Goal: Transaction & Acquisition: Purchase product/service

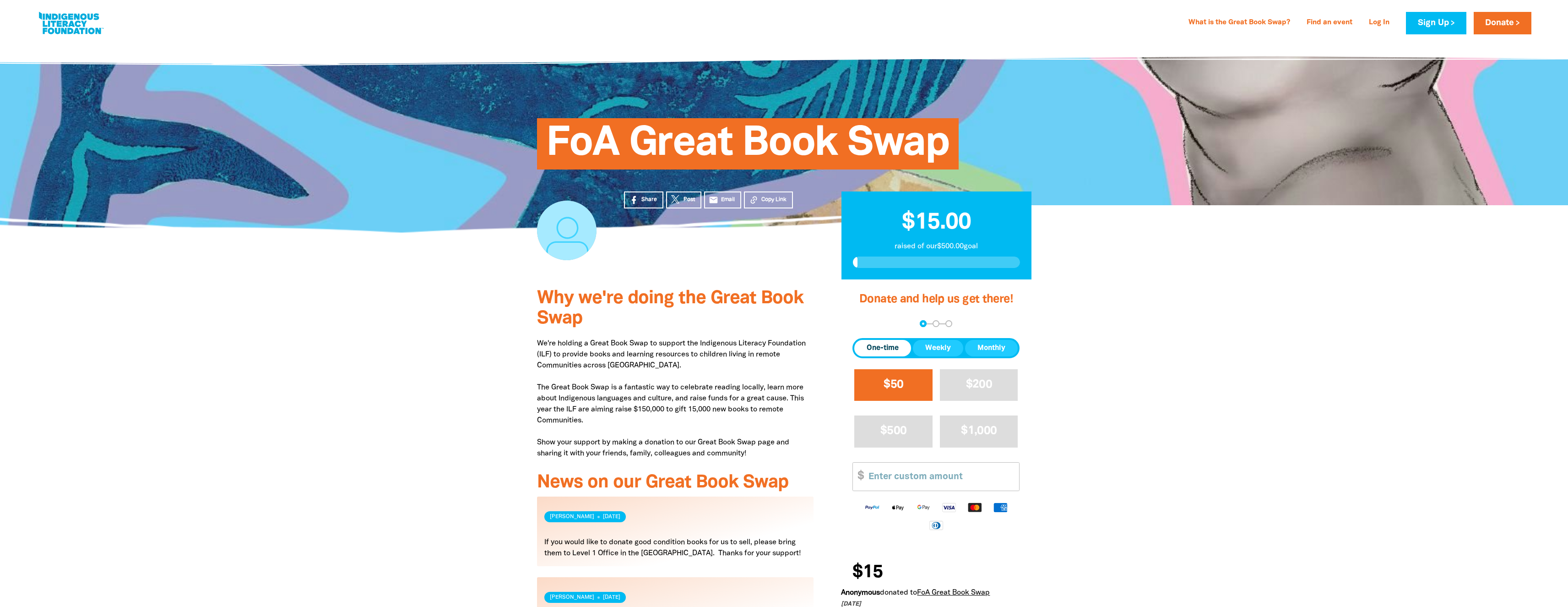
click at [910, 384] on button "$50" at bounding box center [893, 385] width 78 height 31
select select "AU"
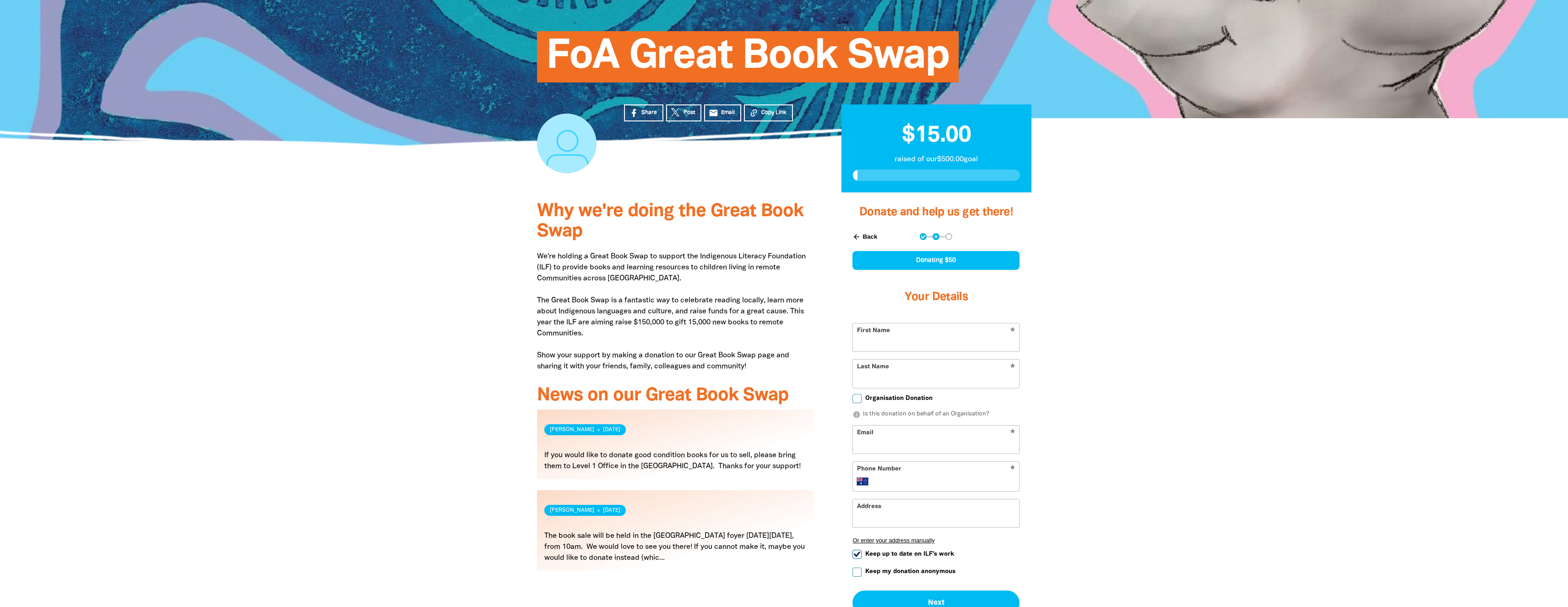
scroll to position [91, 0]
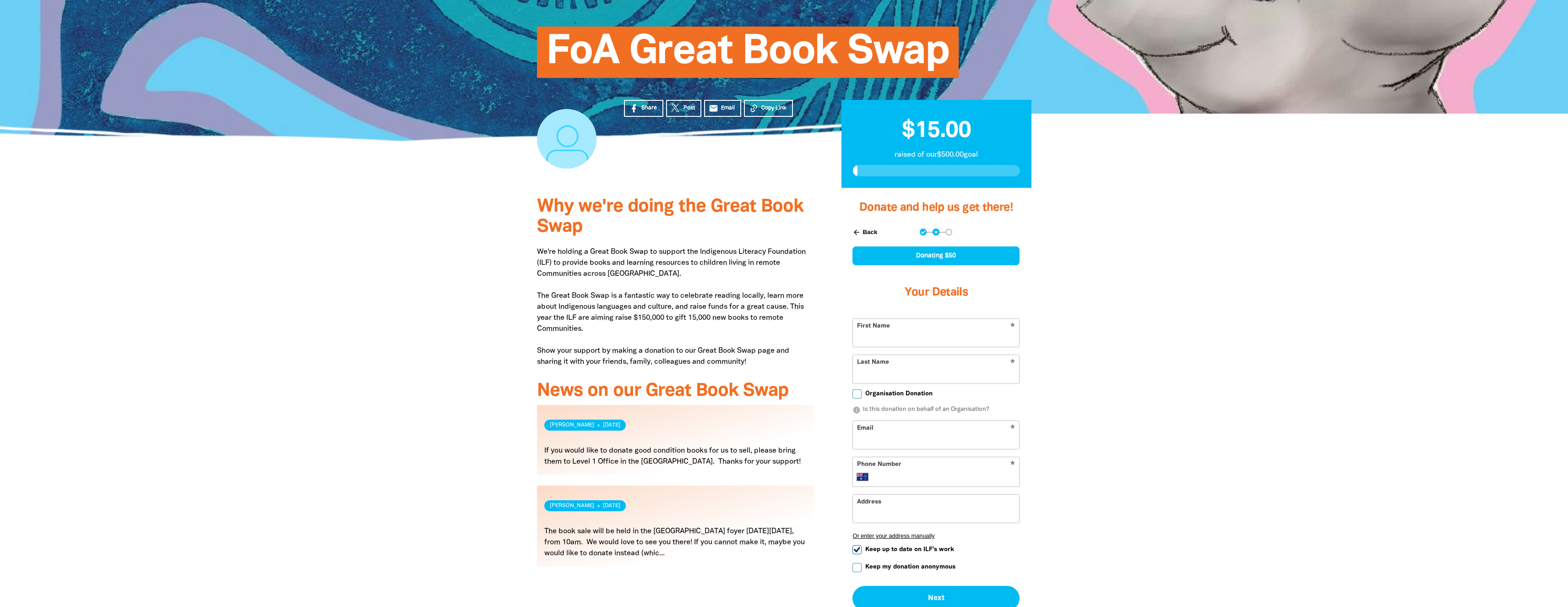
click at [984, 334] on input "First Name" at bounding box center [936, 332] width 166 height 28
type input "[PERSON_NAME]"
click at [865, 373] on input "Last Name" at bounding box center [936, 369] width 166 height 28
type input "[PERSON_NAME]"
click at [1117, 394] on div at bounding box center [784, 439] width 1568 height 503
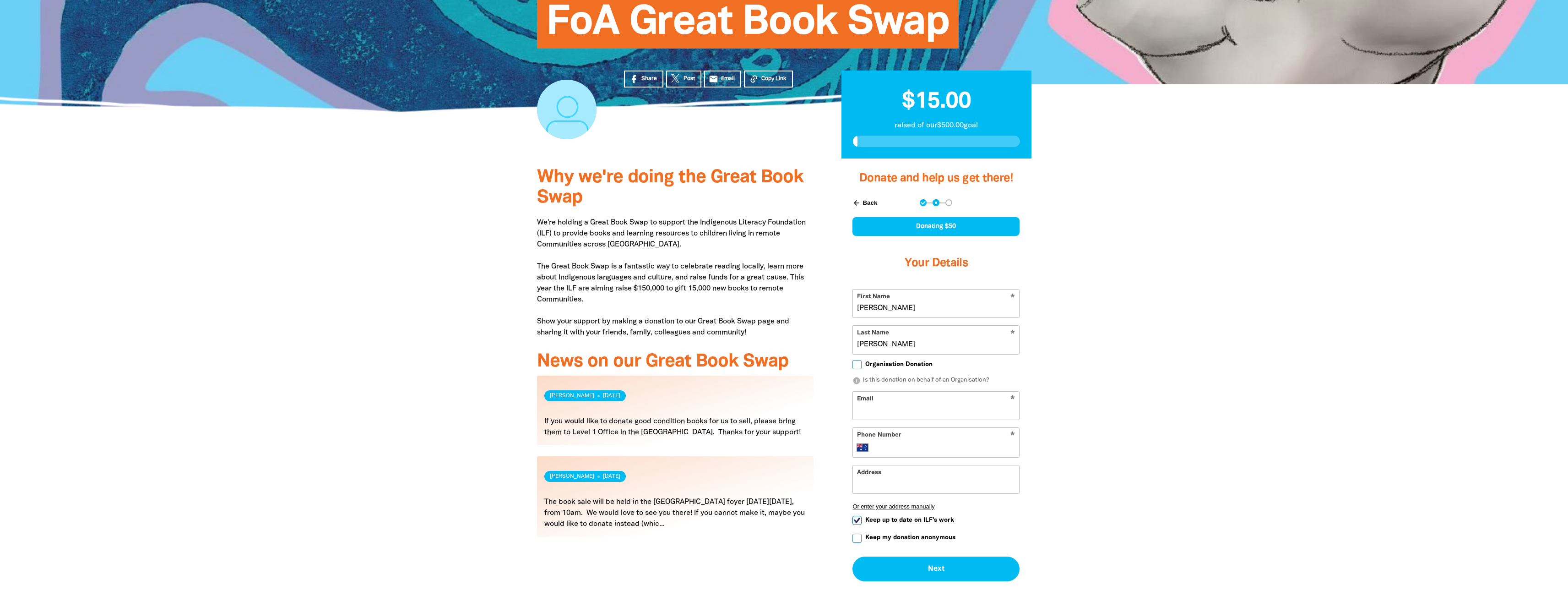
scroll to position [138, 0]
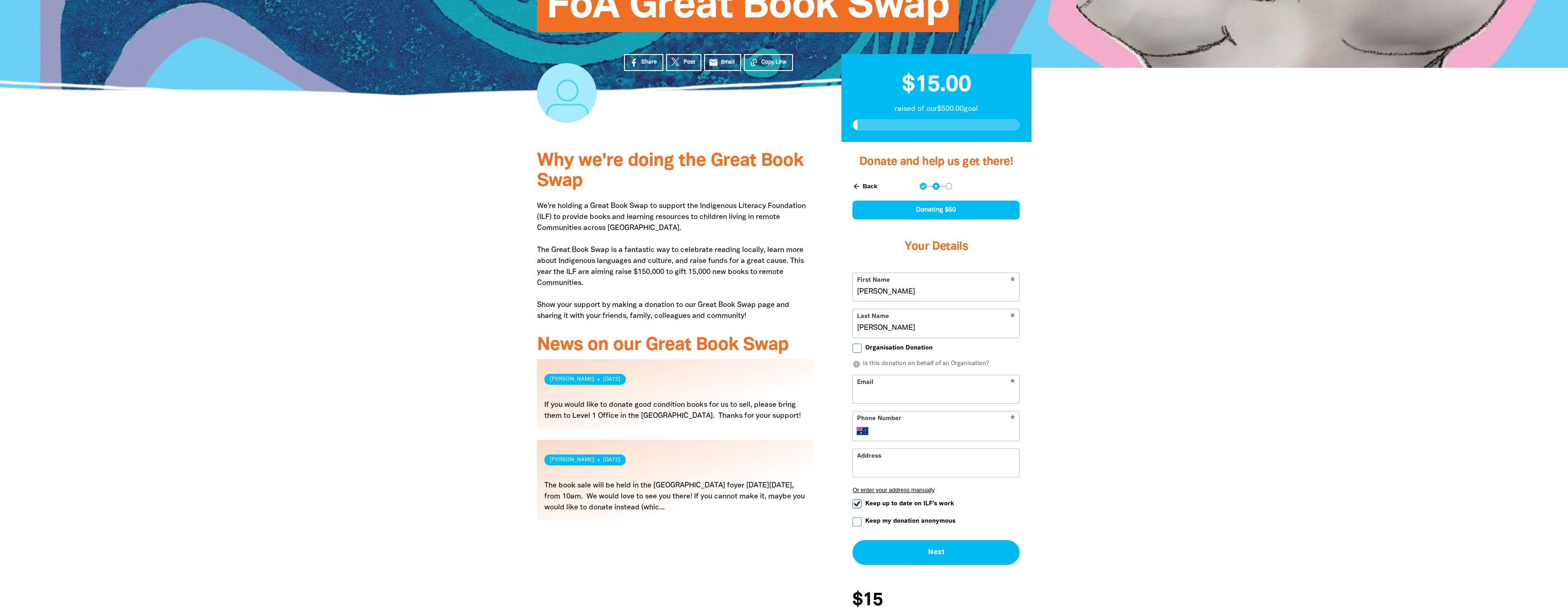
click at [885, 391] on input "Email" at bounding box center [936, 389] width 166 height 28
type input "[PERSON_NAME][EMAIL_ADDRESS][DOMAIN_NAME]"
type input "[PHONE_NUMBER]"
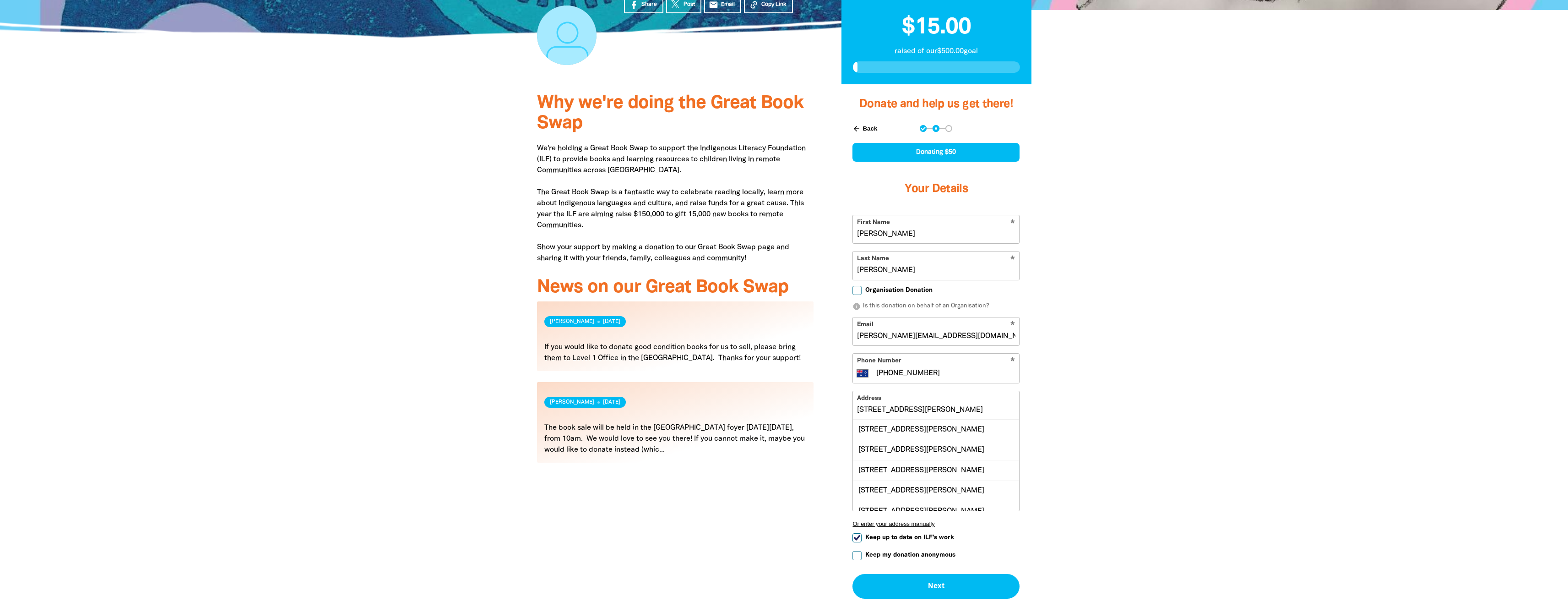
scroll to position [229, 0]
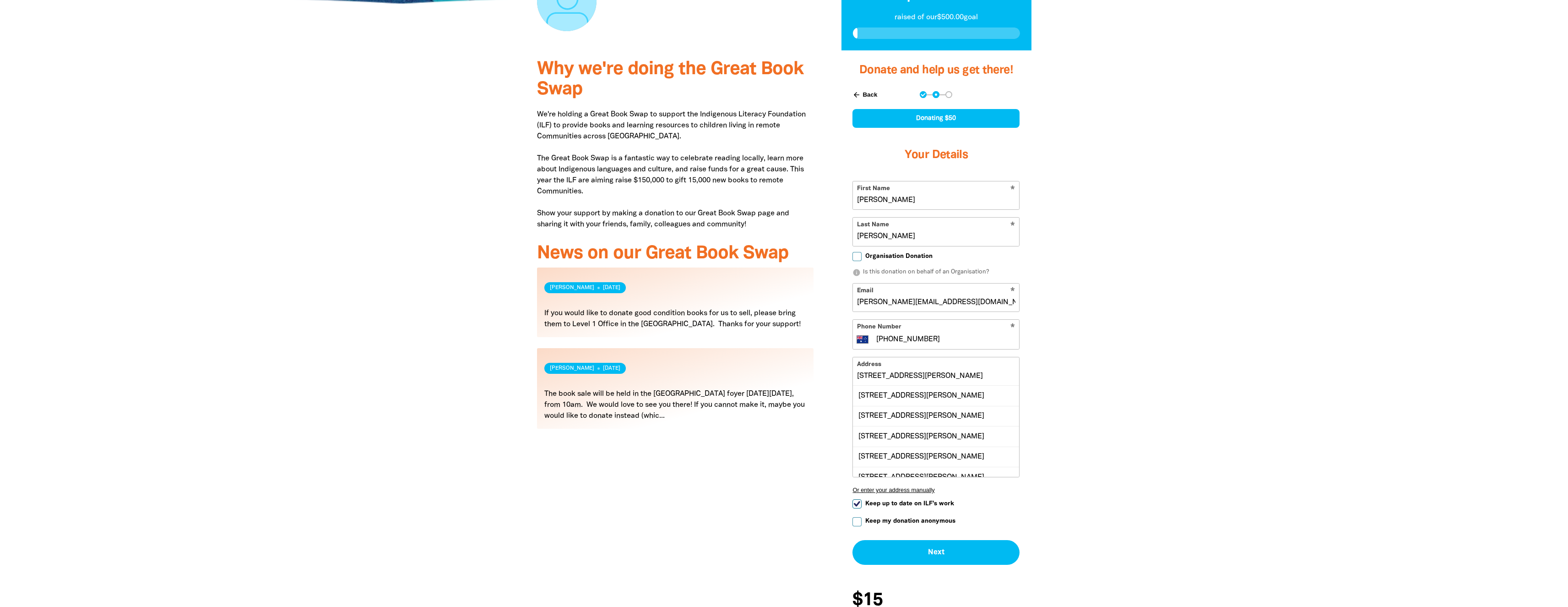
click at [918, 372] on input "[STREET_ADDRESS][PERSON_NAME]" at bounding box center [936, 371] width 166 height 28
click at [906, 401] on div "[STREET_ADDRESS][PERSON_NAME]" at bounding box center [936, 396] width 166 height 20
type input "[STREET_ADDRESS][PERSON_NAME]"
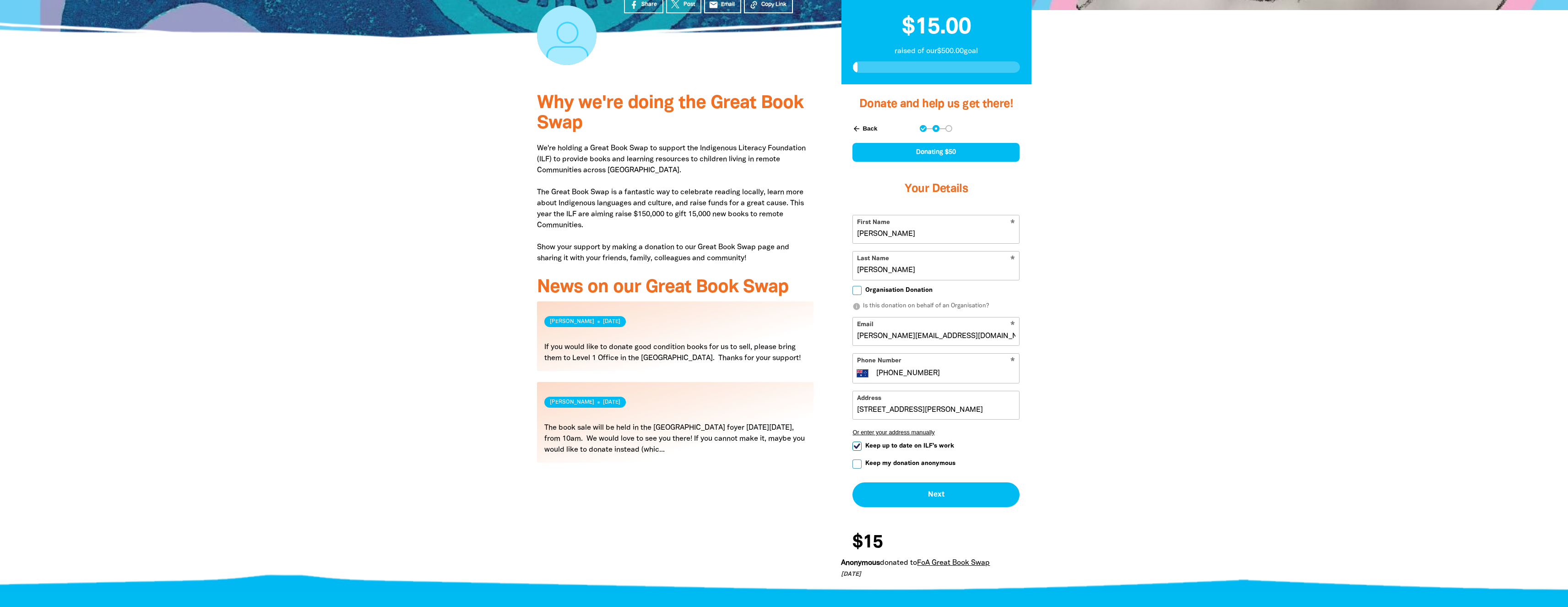
scroll to position [183, 0]
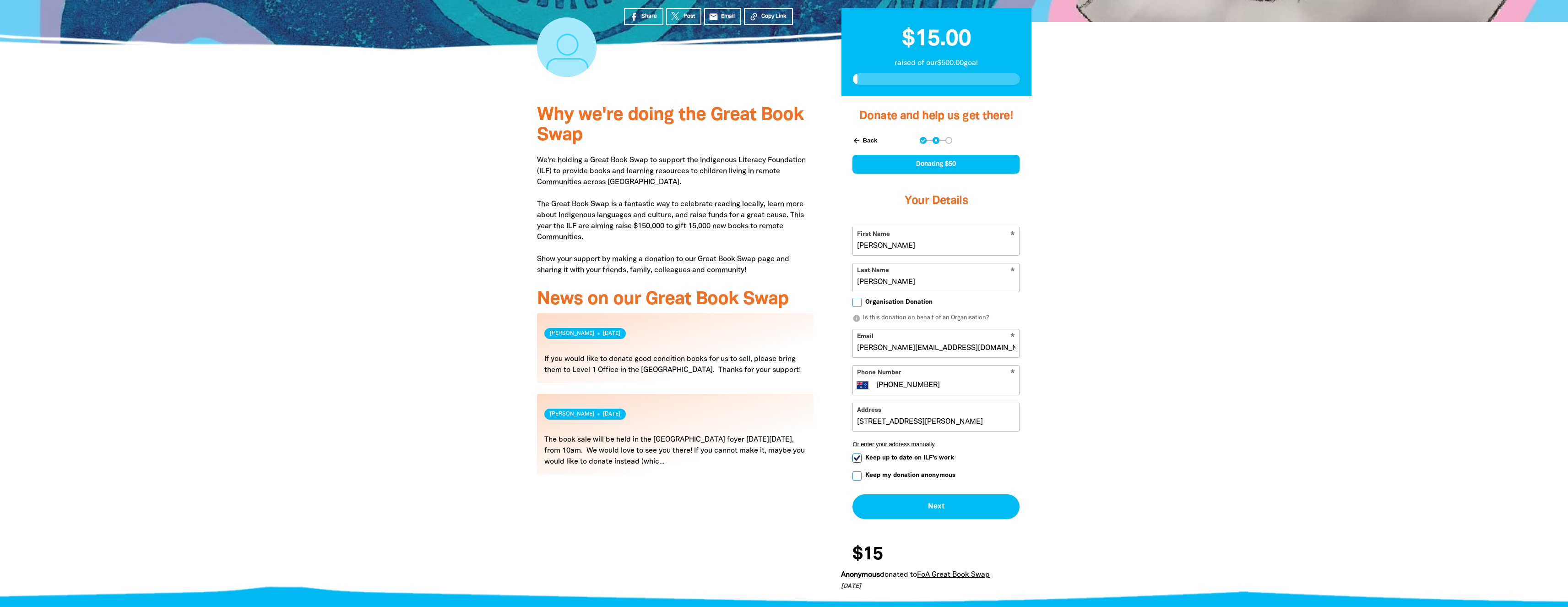
click at [952, 163] on div "Donating $50" at bounding box center [936, 164] width 167 height 19
click at [944, 510] on button "Next chevron_right" at bounding box center [936, 507] width 167 height 25
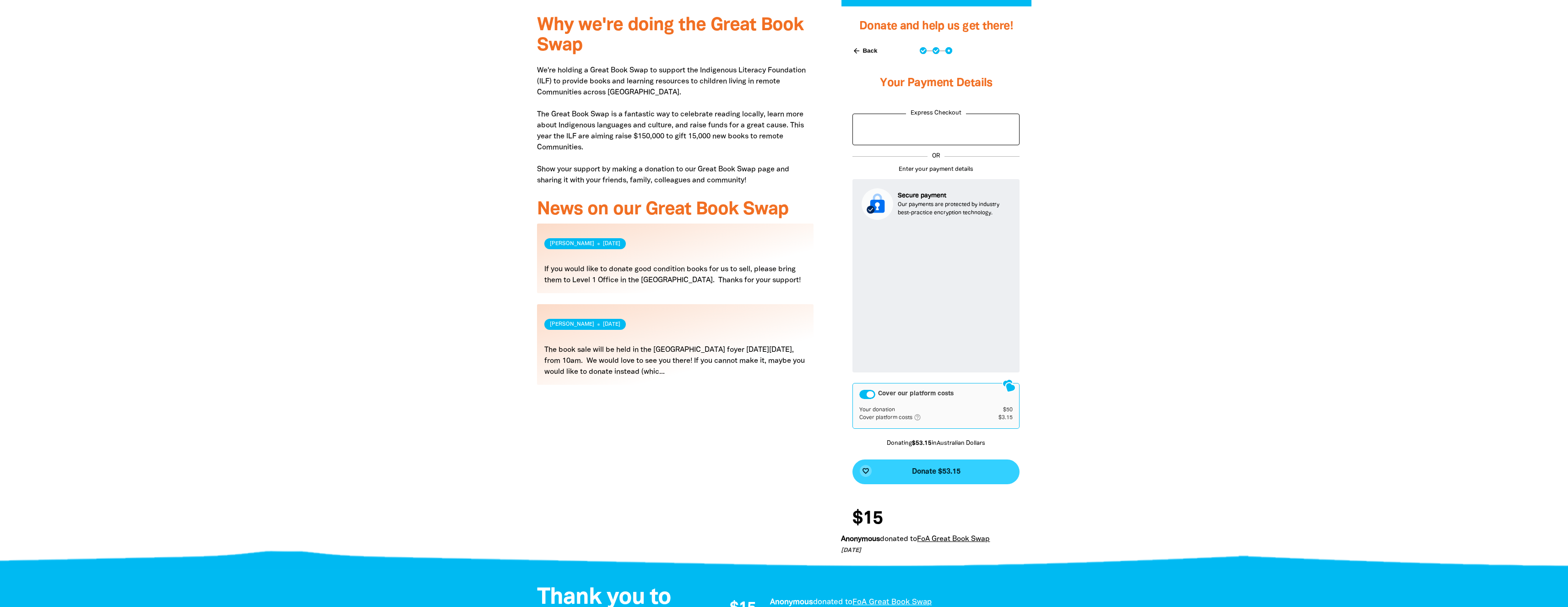
scroll to position [275, 0]
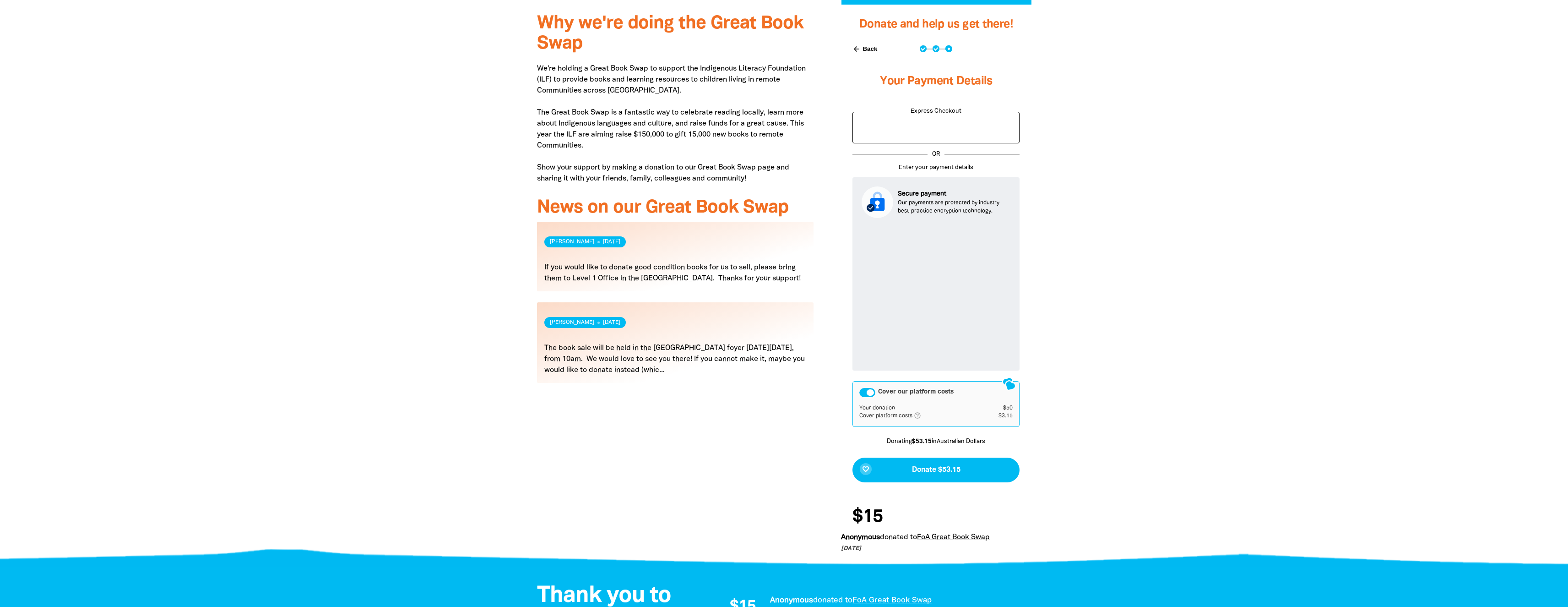
click at [1159, 216] on div at bounding box center [784, 283] width 1568 height 557
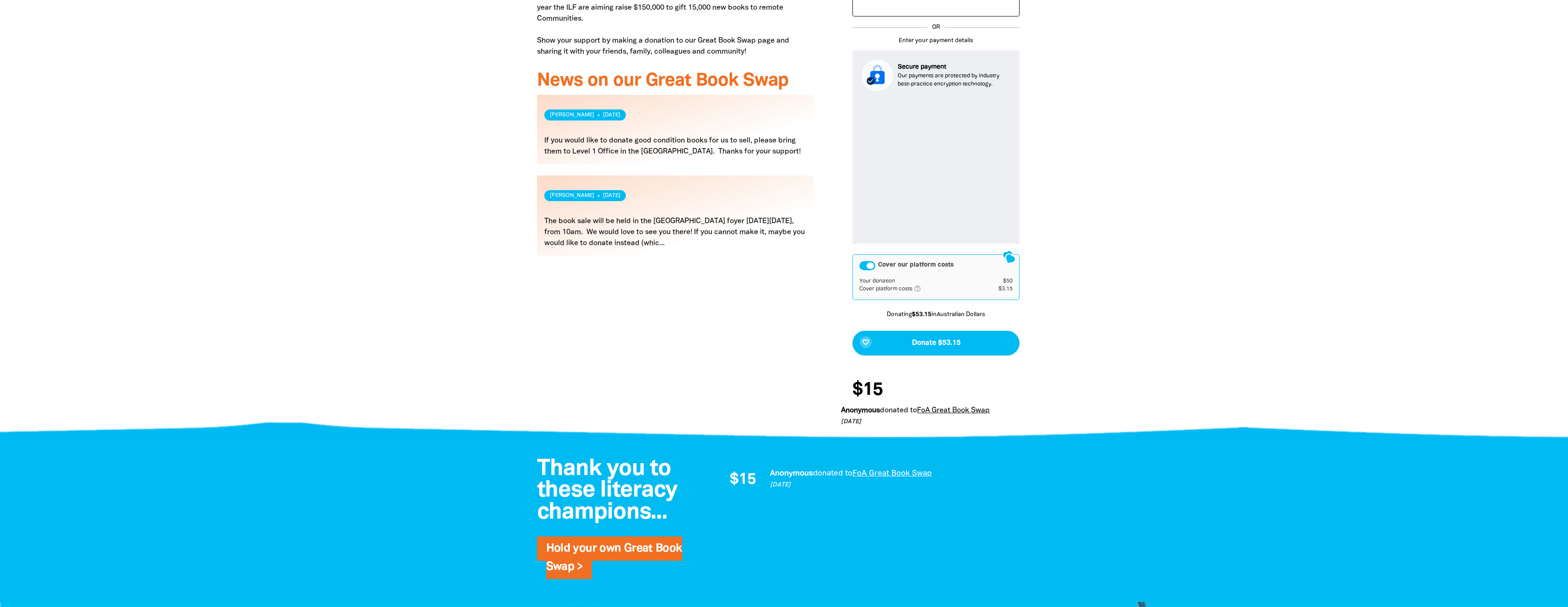
scroll to position [413, 0]
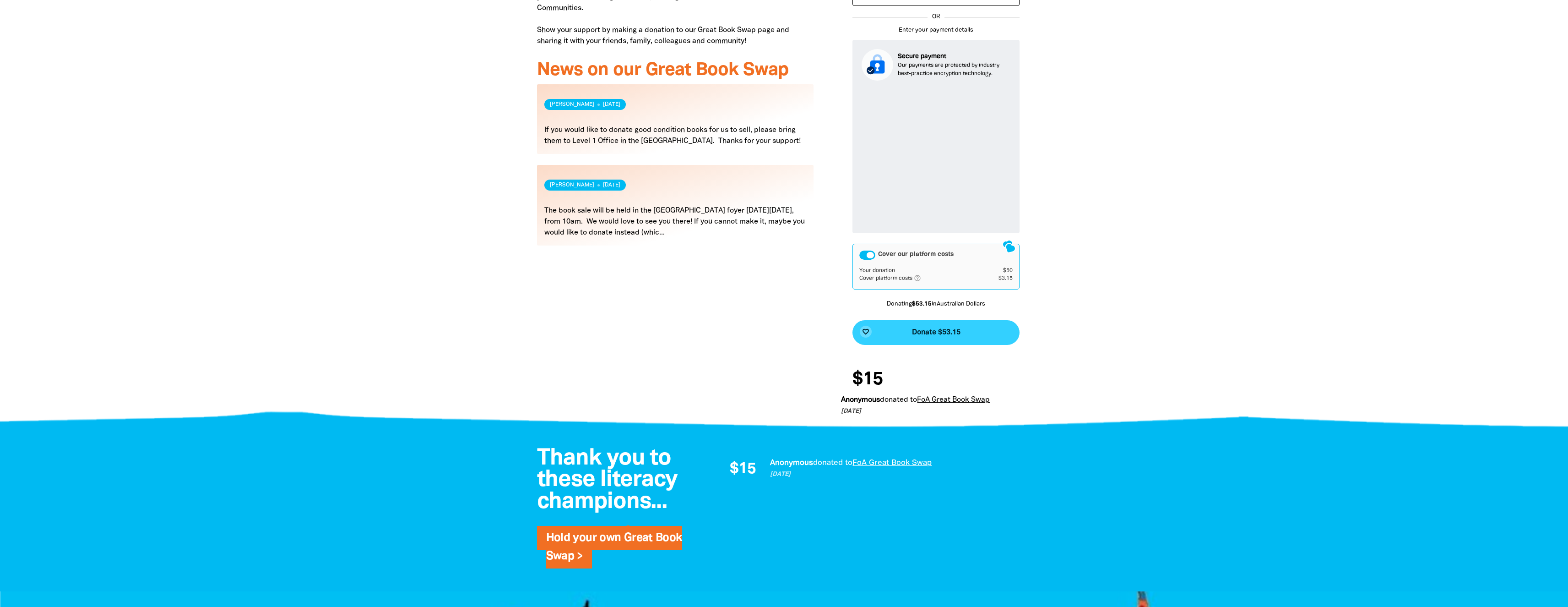
click at [924, 334] on span "Donate $53.15" at bounding box center [936, 332] width 48 height 8
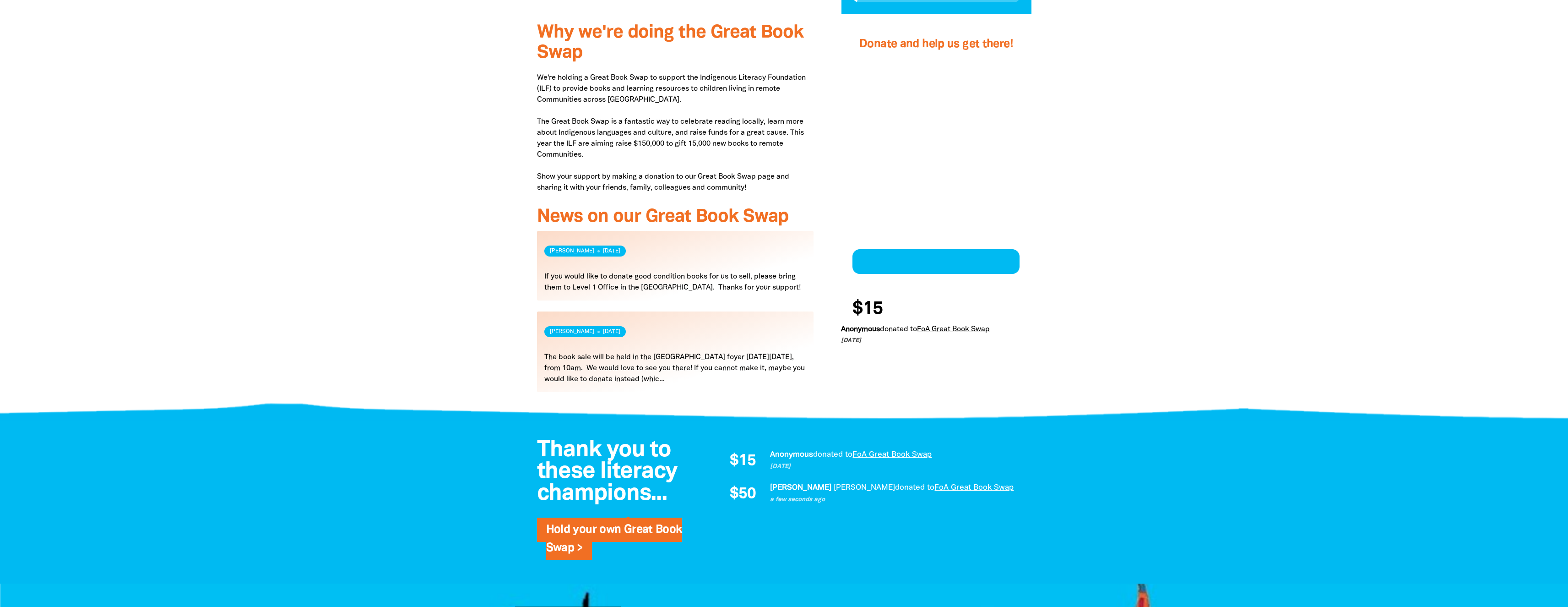
scroll to position [235, 0]
